Goal: Task Accomplishment & Management: Manage account settings

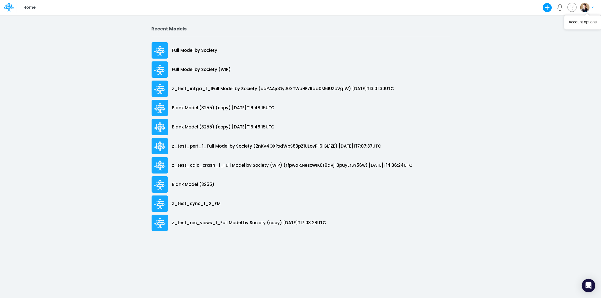
click at [585, 8] on img "button" at bounding box center [585, 7] width 9 height 9
click at [567, 32] on button "Log out" at bounding box center [564, 33] width 60 height 9
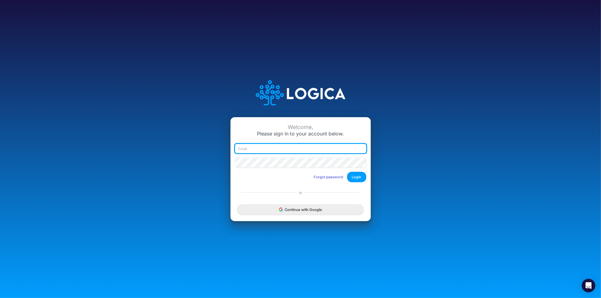
type input "[EMAIL_ADDRESS][PERSON_NAME][PERSON_NAME][DOMAIN_NAME]"
